Goal: Information Seeking & Learning: Learn about a topic

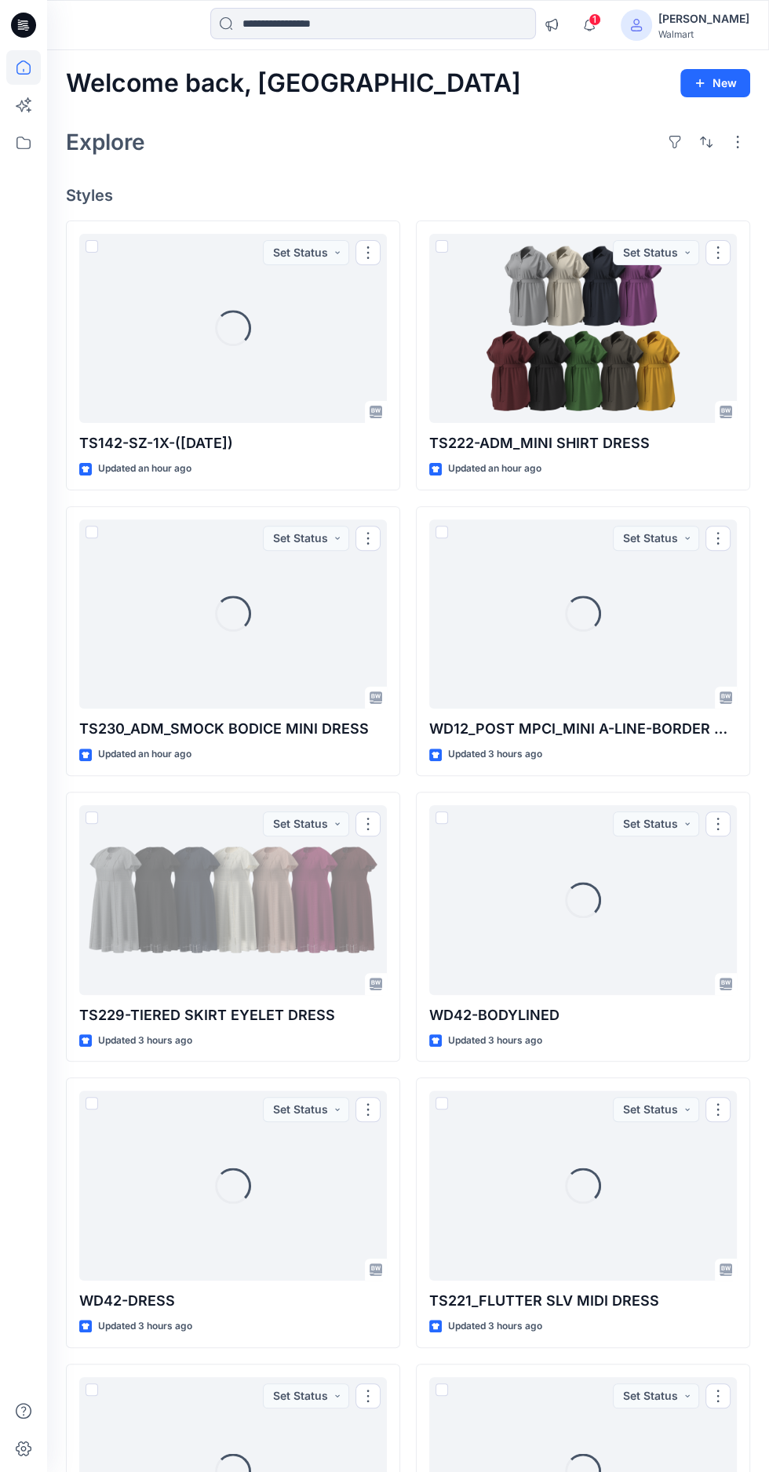
click at [601, 20] on span "1" at bounding box center [594, 19] width 13 height 13
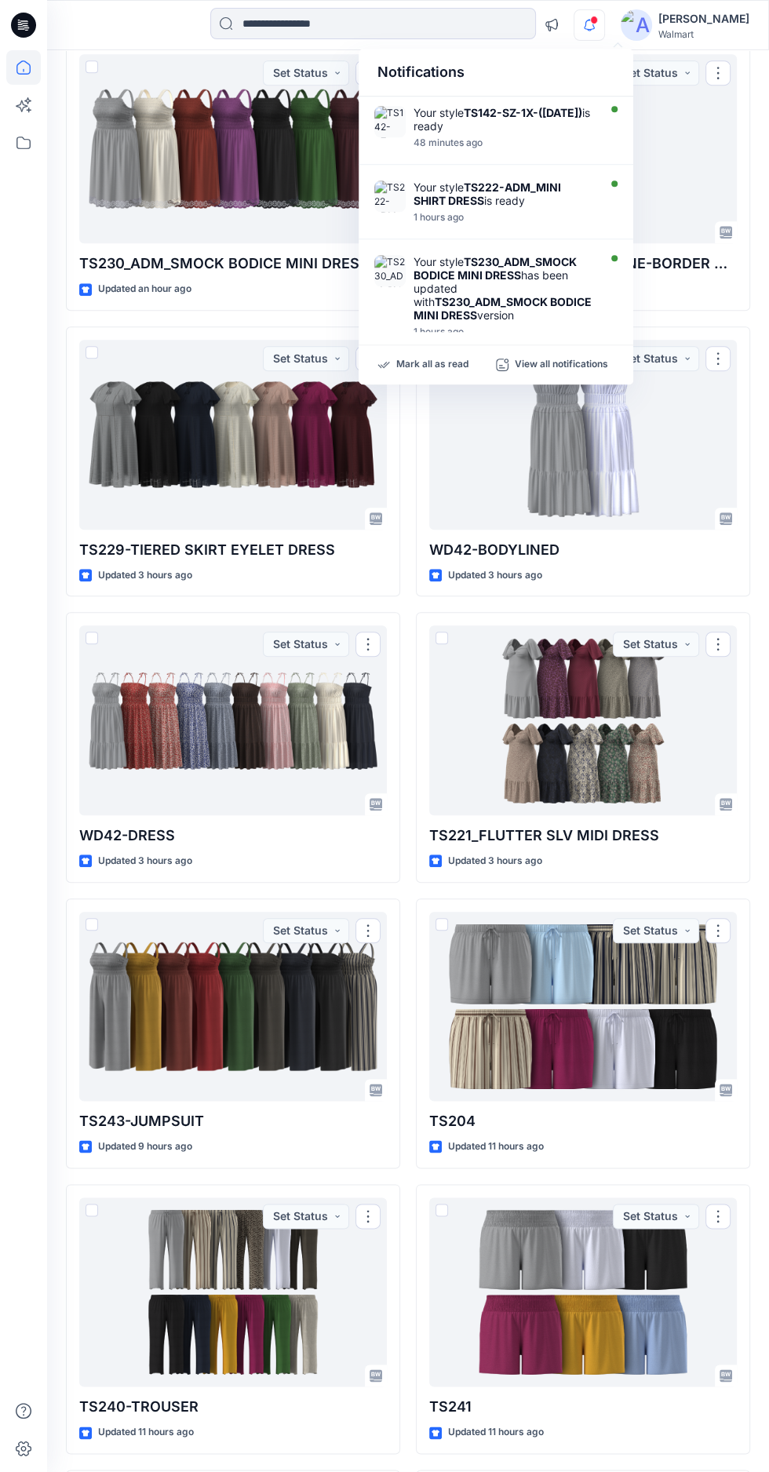
scroll to position [452, 0]
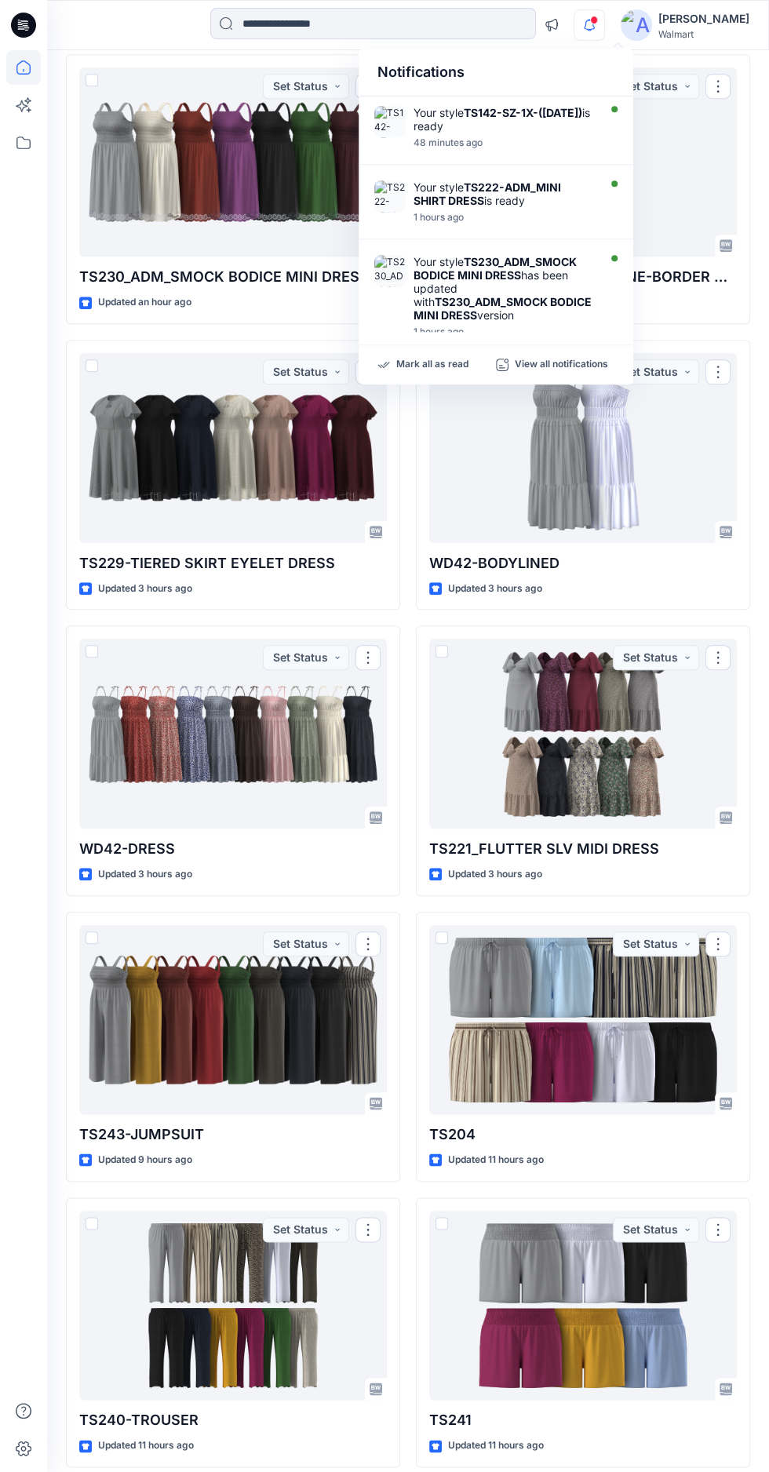
click at [570, 729] on div at bounding box center [583, 734] width 308 height 190
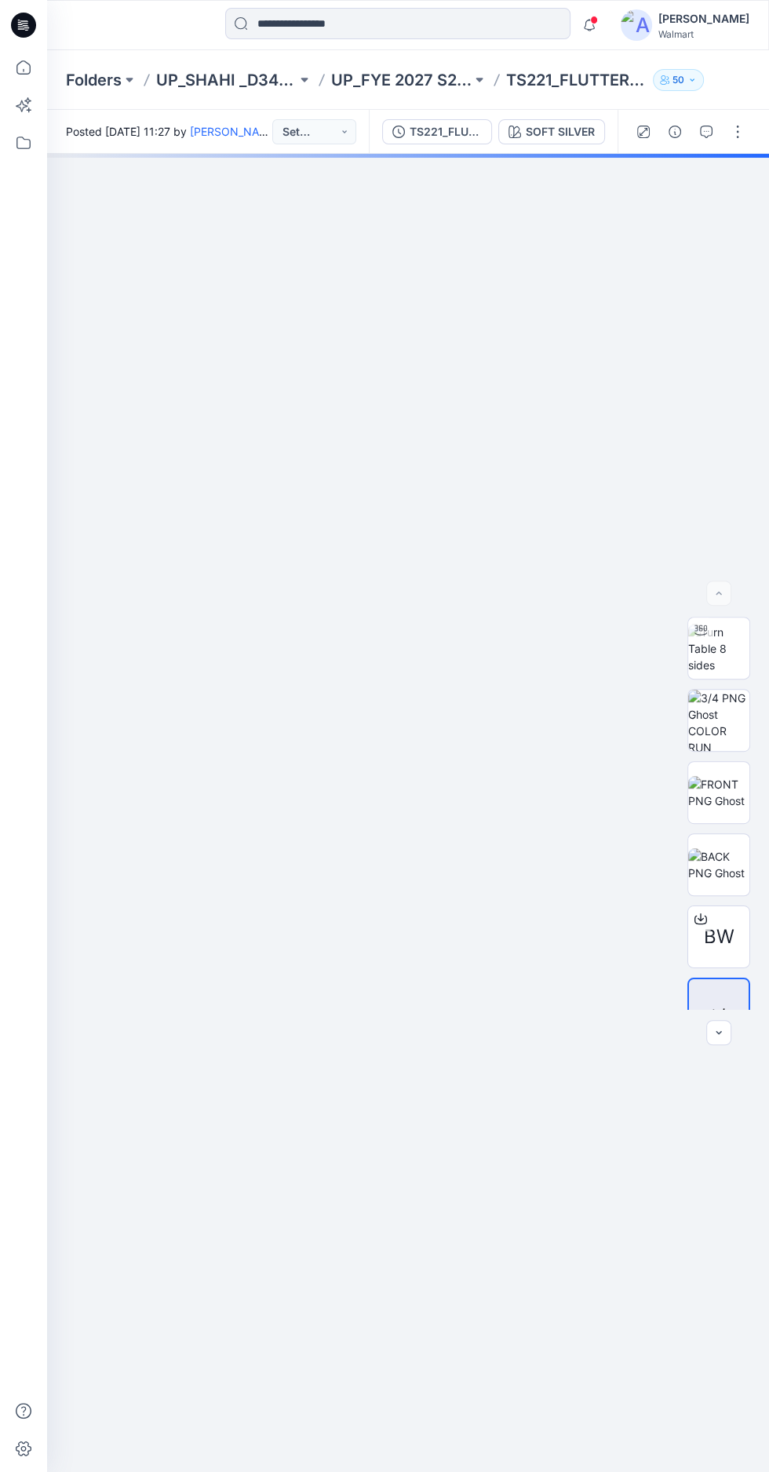
click at [717, 673] on img at bounding box center [718, 648] width 61 height 49
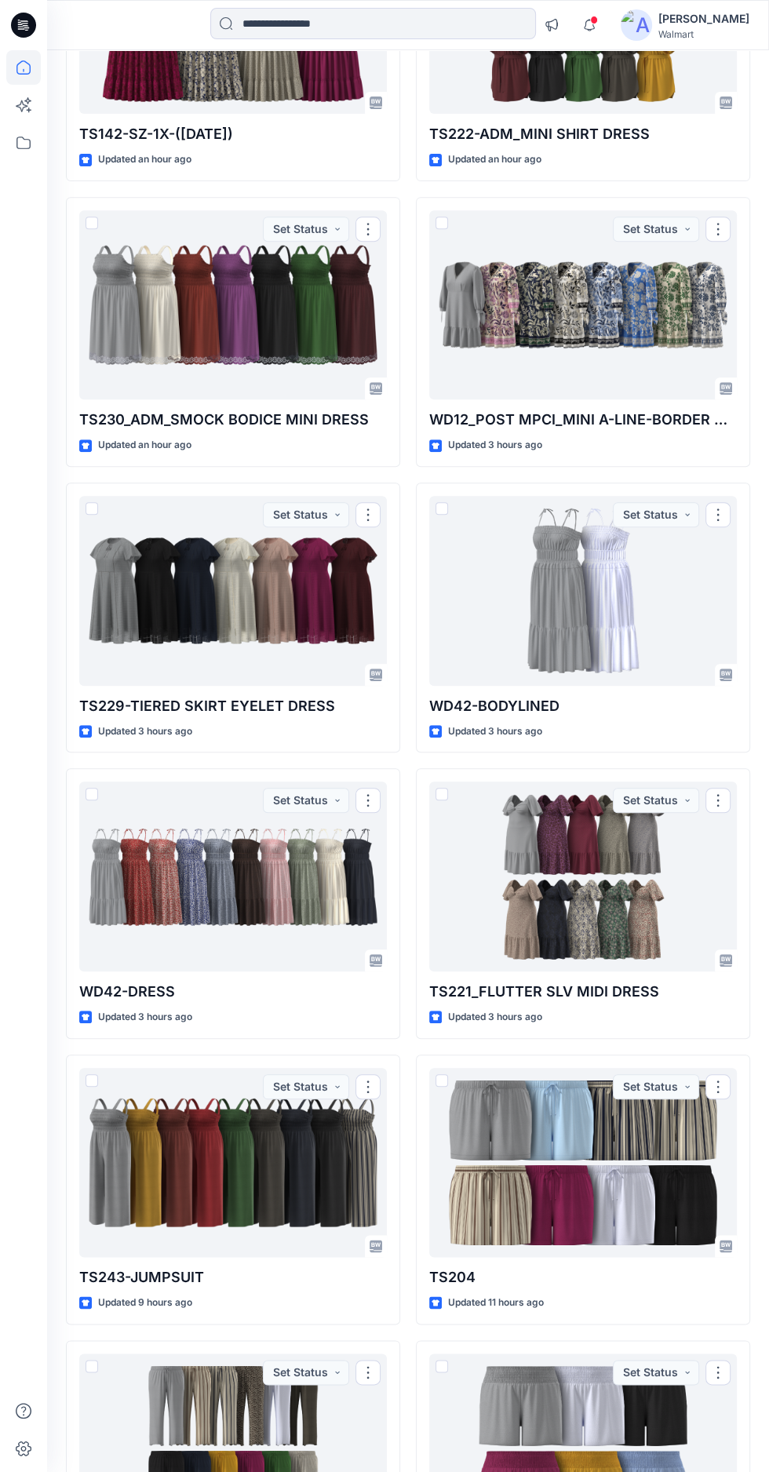
scroll to position [311, 0]
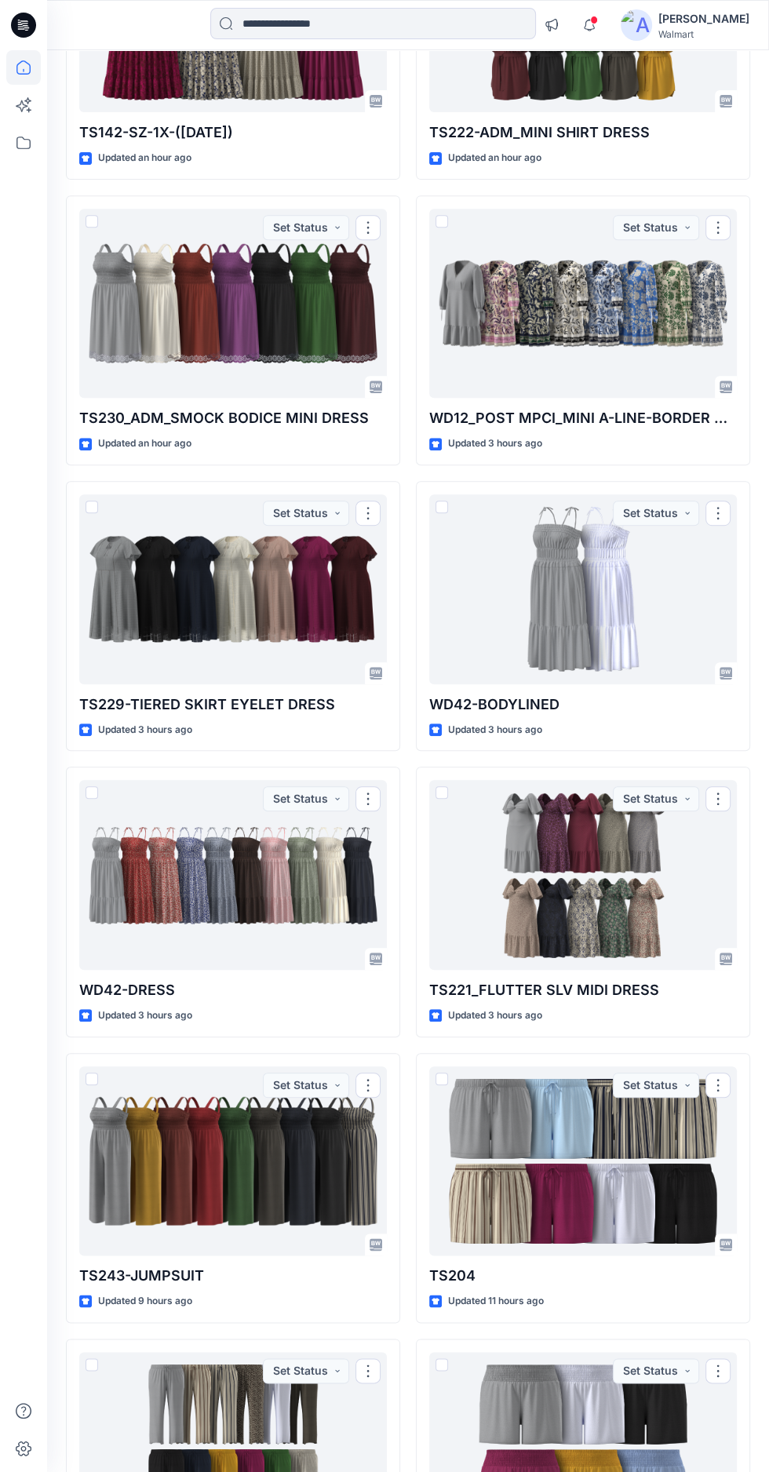
click at [535, 267] on div at bounding box center [583, 304] width 308 height 190
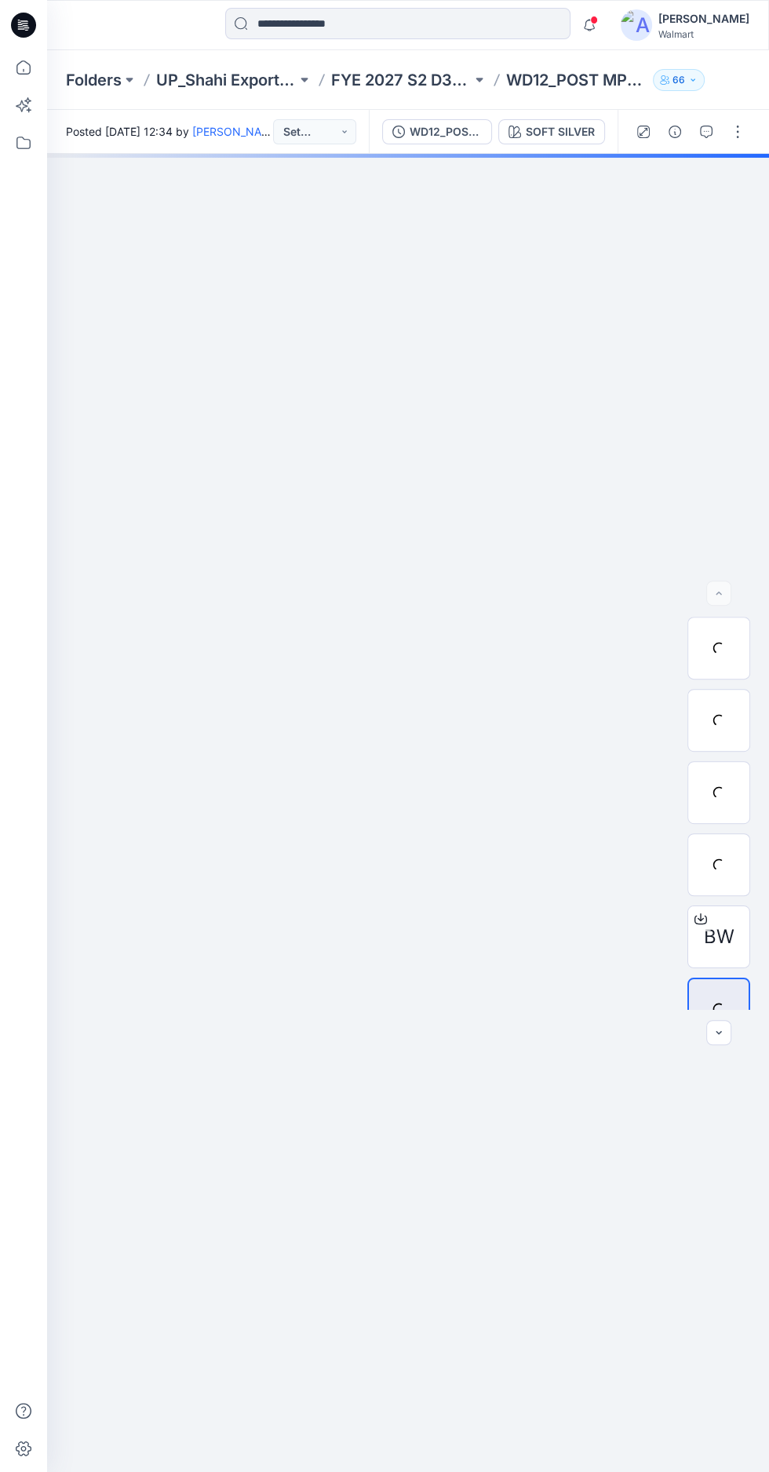
scroll to position [94, 0]
click at [565, 154] on div at bounding box center [408, 156] width 722 height 4
click at [577, 91] on div "Folders UP_Shahi Exports_D34_Dresses FYE 2027 S2 D34 [DEMOGRAPHIC_DATA] Dresses…" at bounding box center [408, 80] width 722 height 60
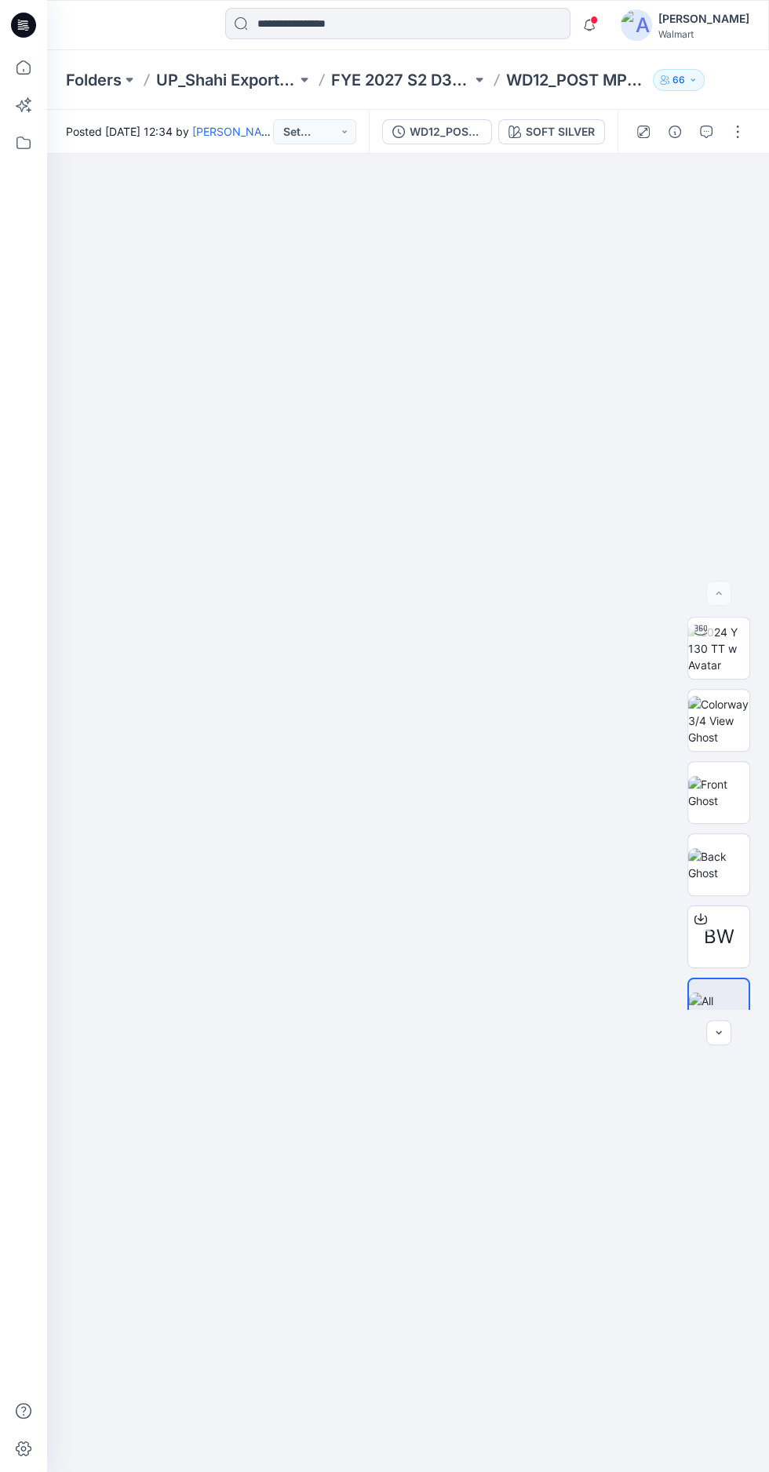
scroll to position [111, 0]
click at [549, 70] on p "WD12_POST MPCI_MINI A-LINE-BORDER DRESS" at bounding box center [576, 80] width 140 height 22
click at [716, 624] on img at bounding box center [718, 648] width 61 height 49
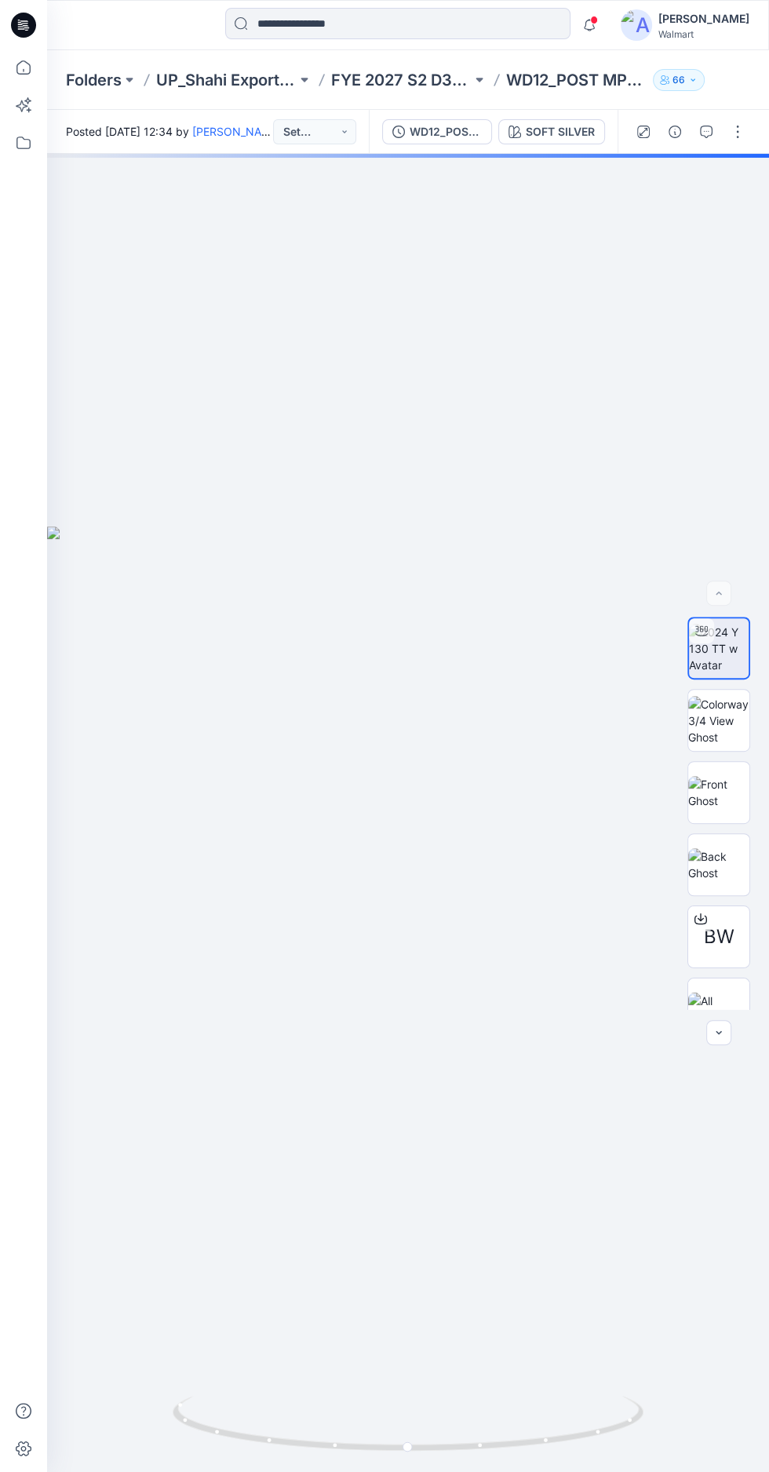
scroll to position [0, 0]
click at [563, 124] on div "SOFT SILVER" at bounding box center [560, 131] width 69 height 17
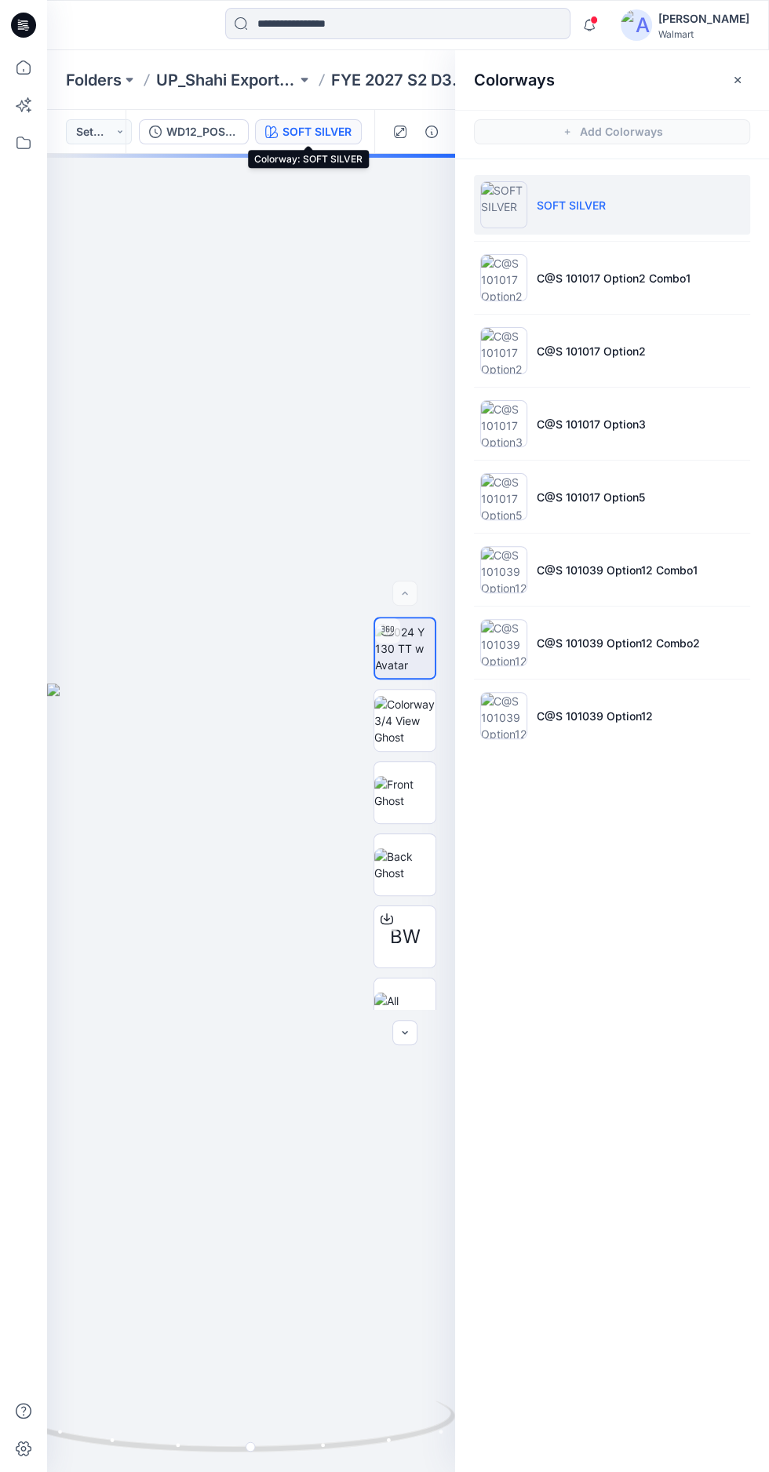
click at [577, 497] on p "C@S 101017 Option5" at bounding box center [591, 497] width 108 height 16
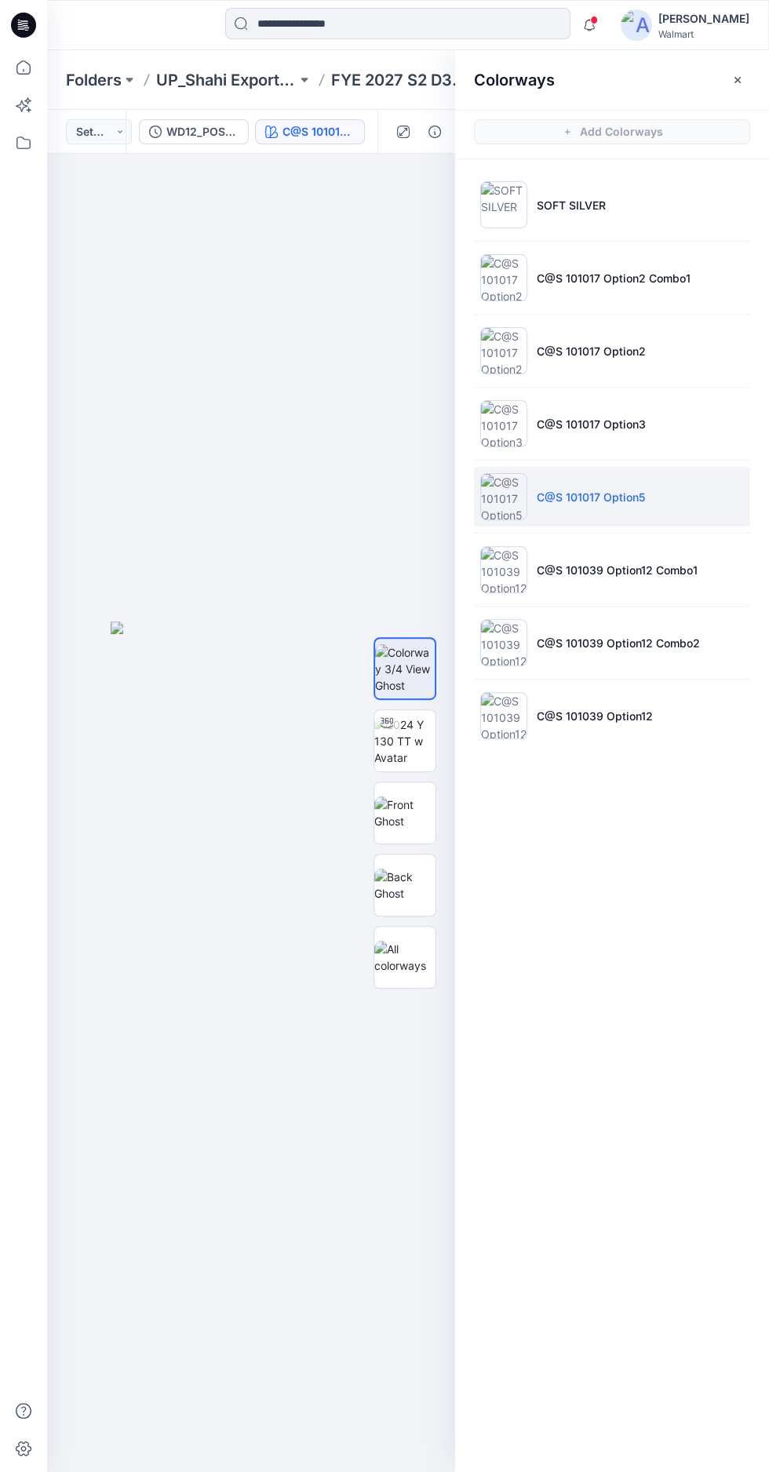
click at [562, 570] on p "C@S 101039 Option12 Combo1" at bounding box center [617, 570] width 161 height 16
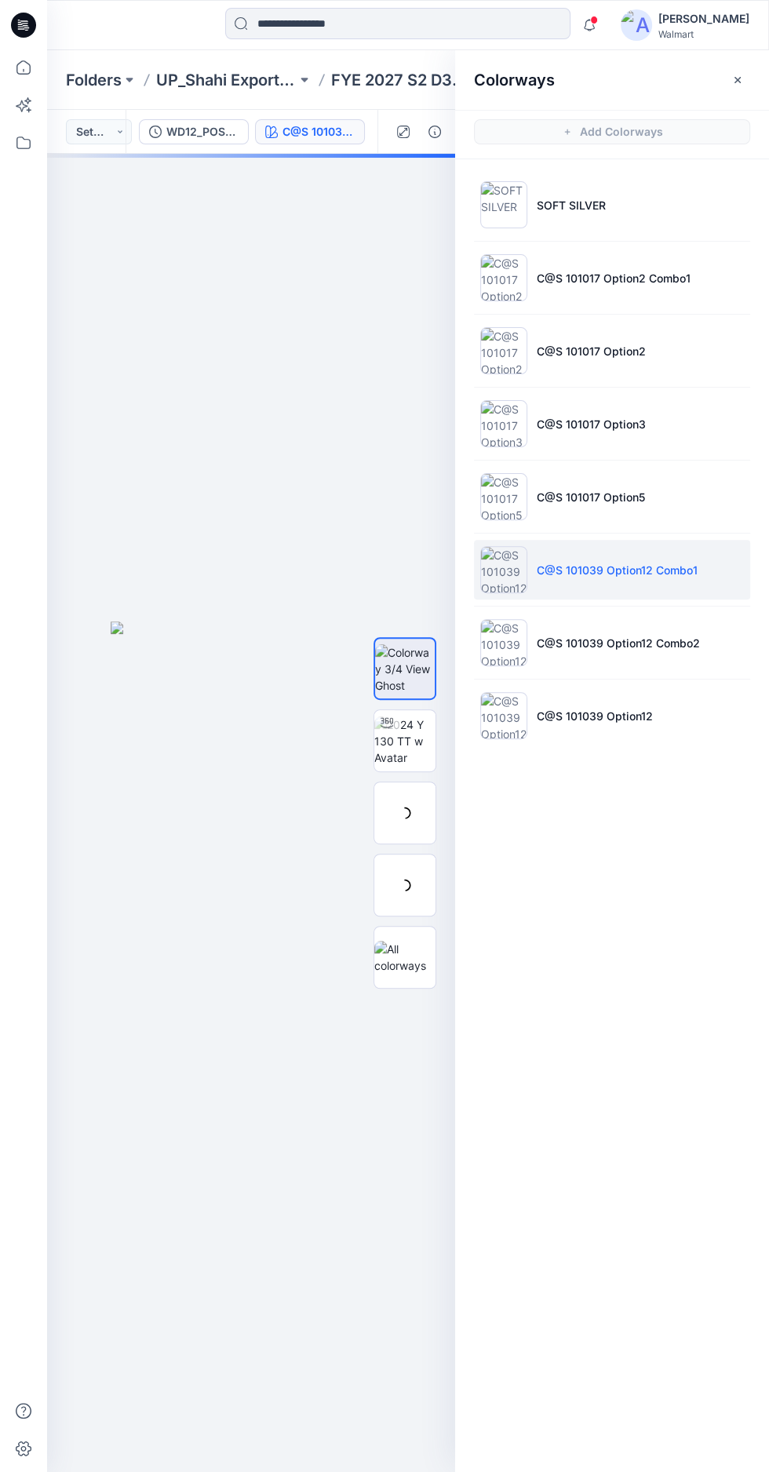
click at [402, 766] on img at bounding box center [404, 740] width 61 height 49
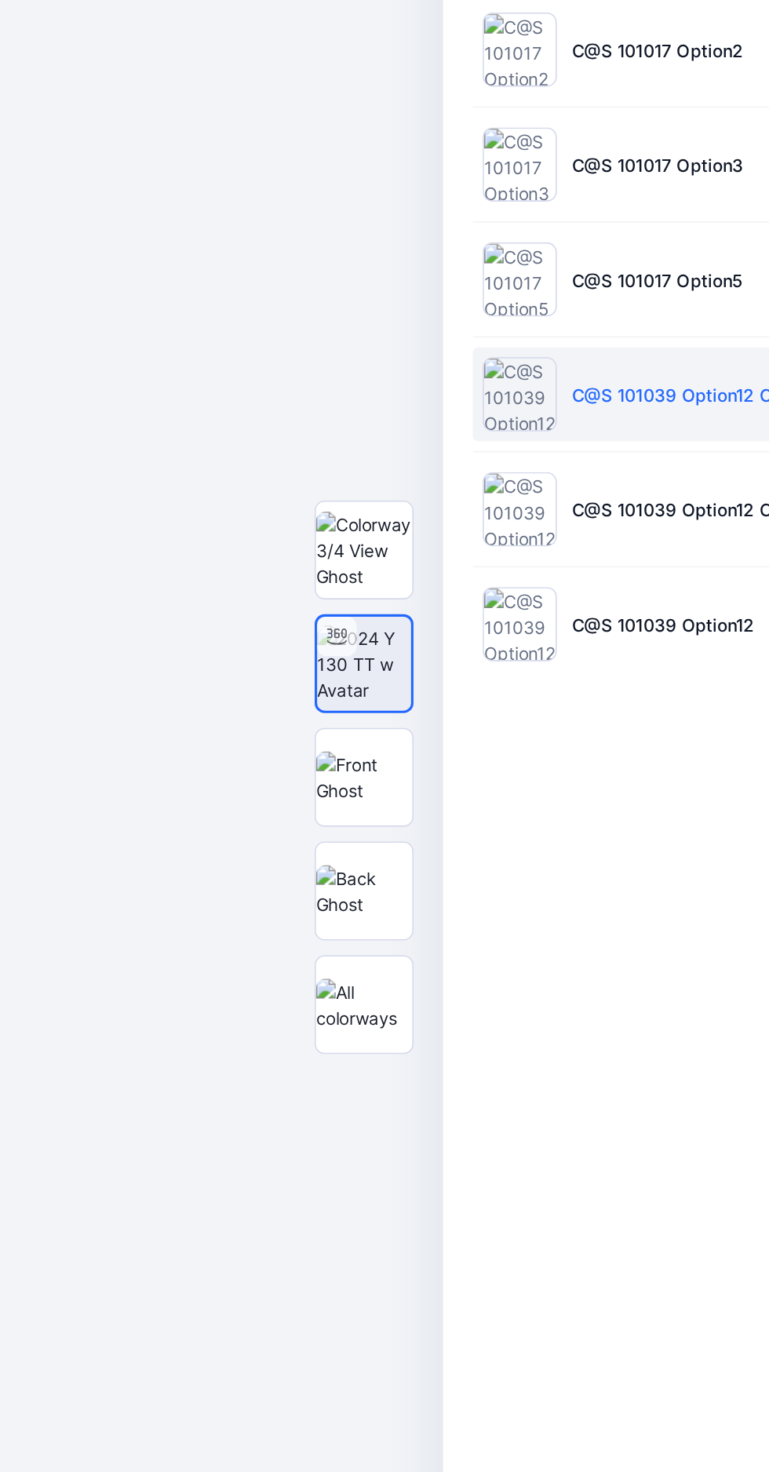
click at [494, 648] on img at bounding box center [503, 642] width 47 height 47
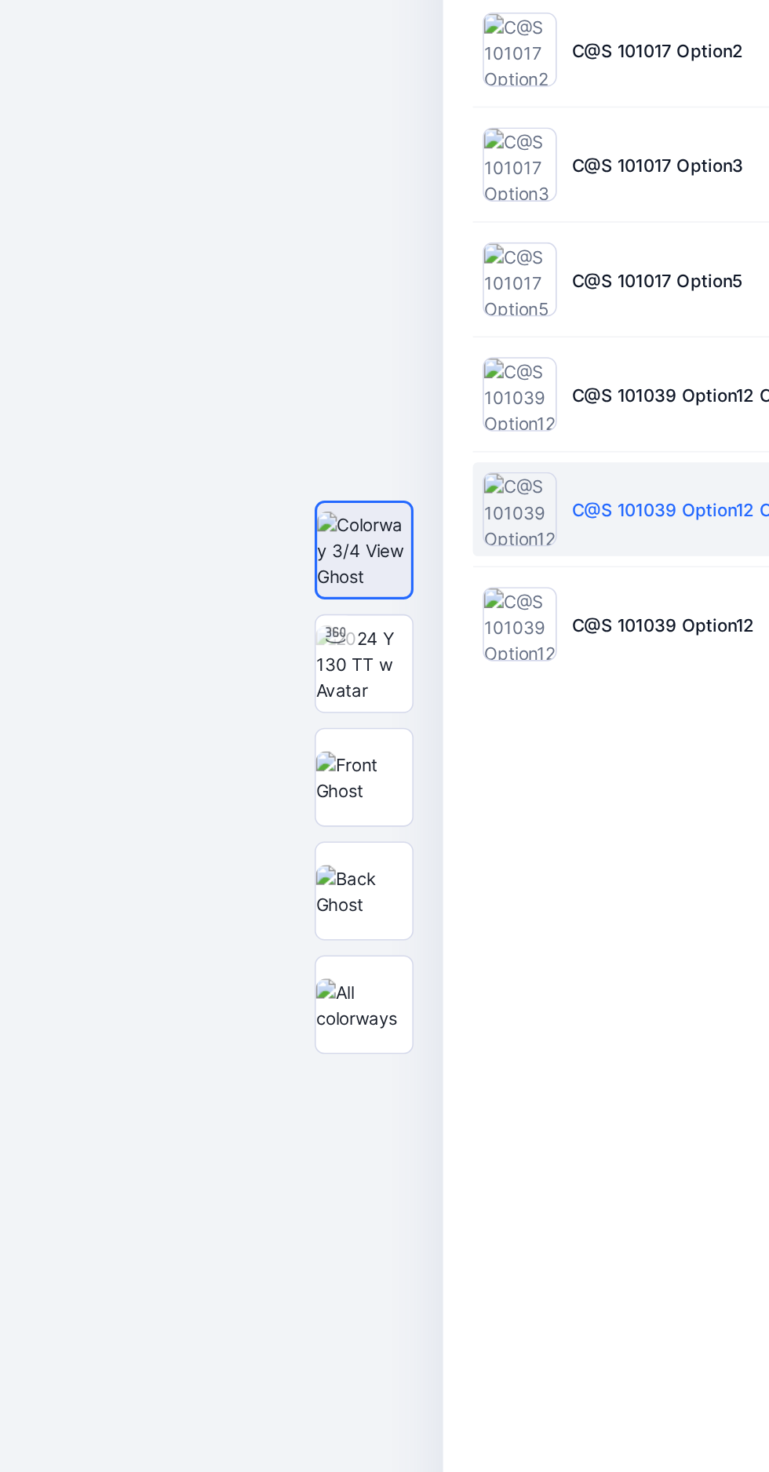
click at [518, 574] on img at bounding box center [503, 569] width 47 height 47
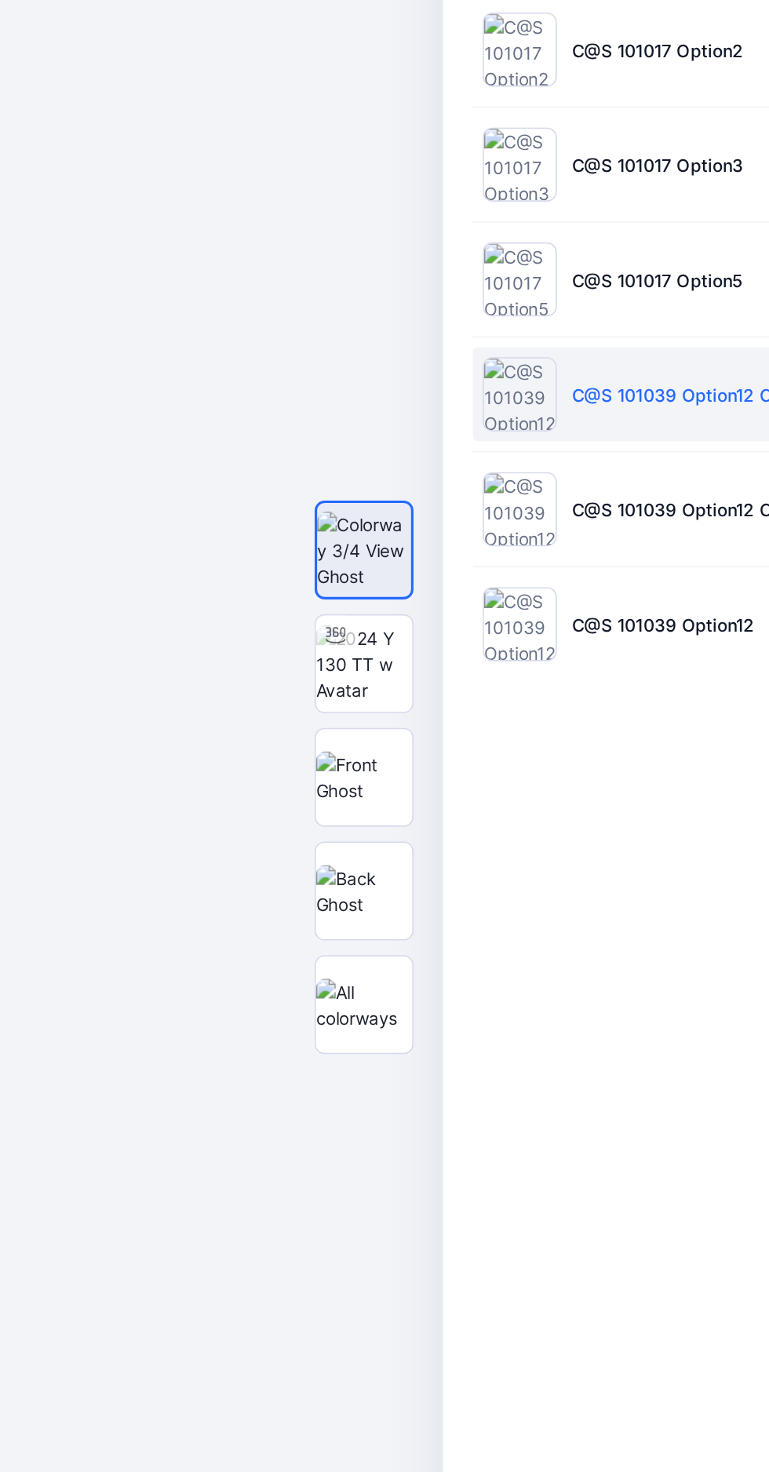
click at [519, 438] on img at bounding box center [503, 423] width 47 height 47
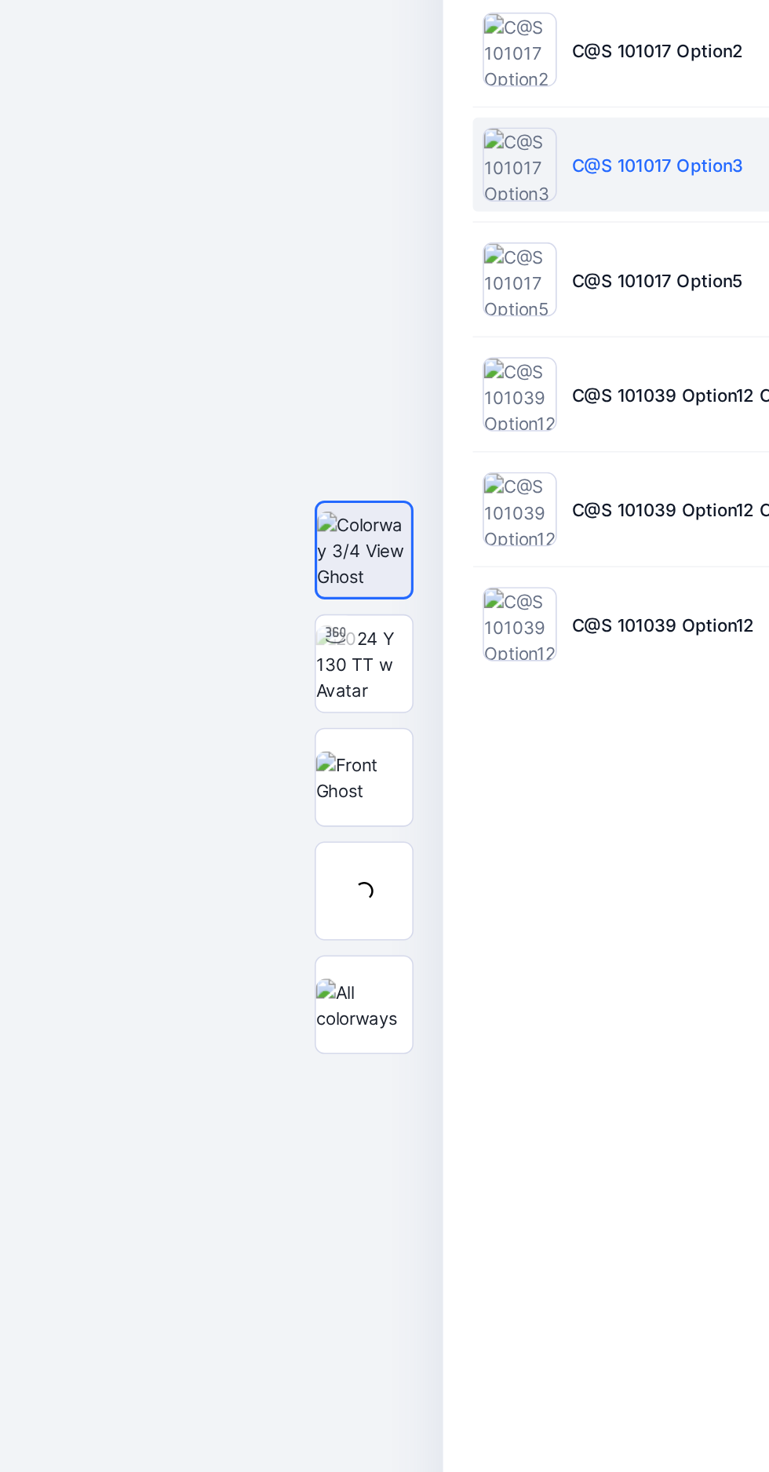
click at [395, 735] on div at bounding box center [386, 722] width 25 height 25
